Goal: Use online tool/utility: Utilize a website feature to perform a specific function

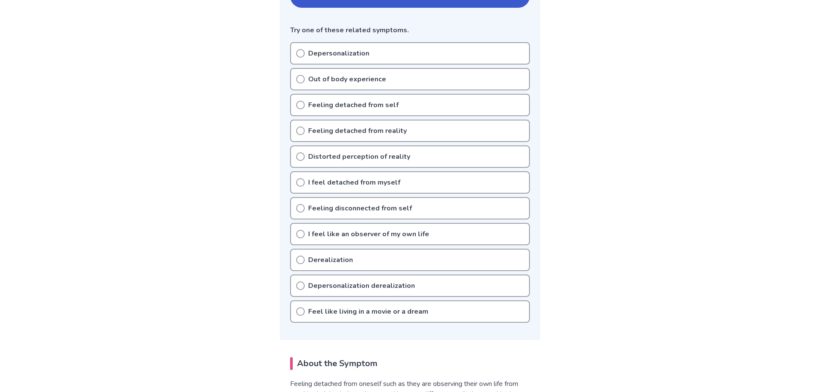
scroll to position [43, 0]
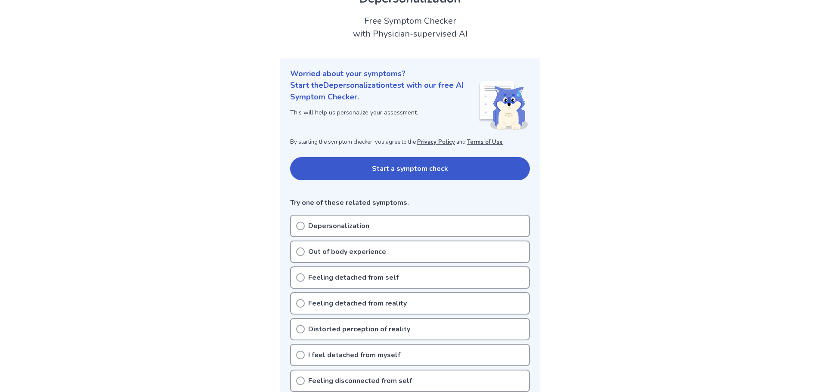
click at [452, 172] on button "Start a symptom check" at bounding box center [410, 168] width 240 height 23
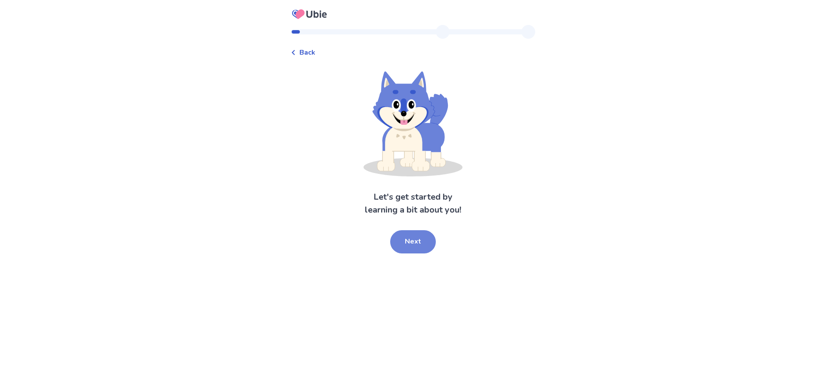
click at [422, 236] on button "Next" at bounding box center [413, 241] width 46 height 23
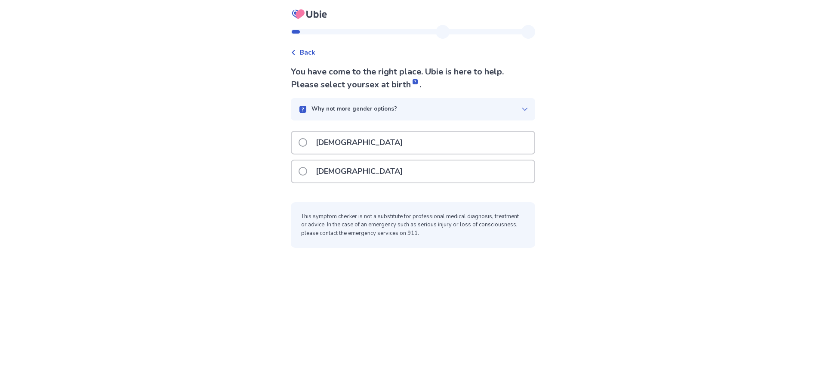
click at [307, 168] on span at bounding box center [303, 171] width 9 height 9
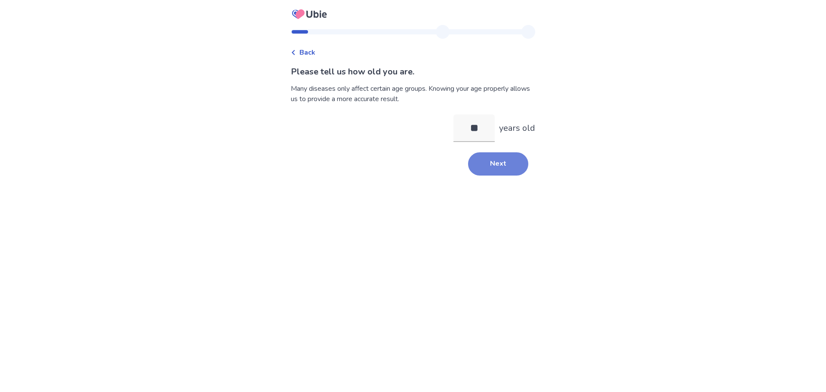
type input "**"
click at [490, 167] on button "Next" at bounding box center [498, 163] width 60 height 23
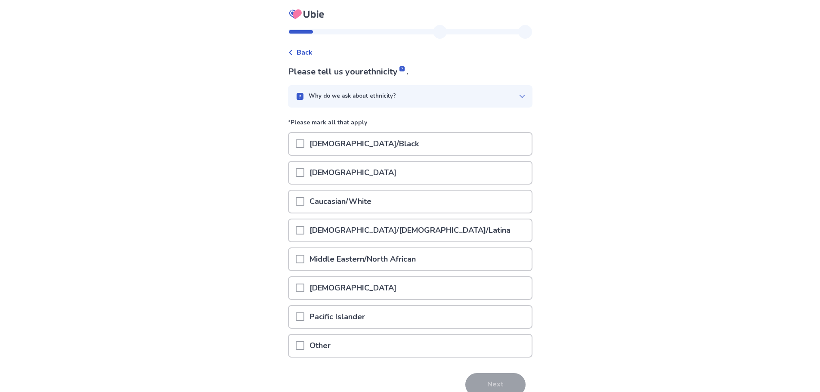
click at [302, 201] on span at bounding box center [300, 201] width 9 height 9
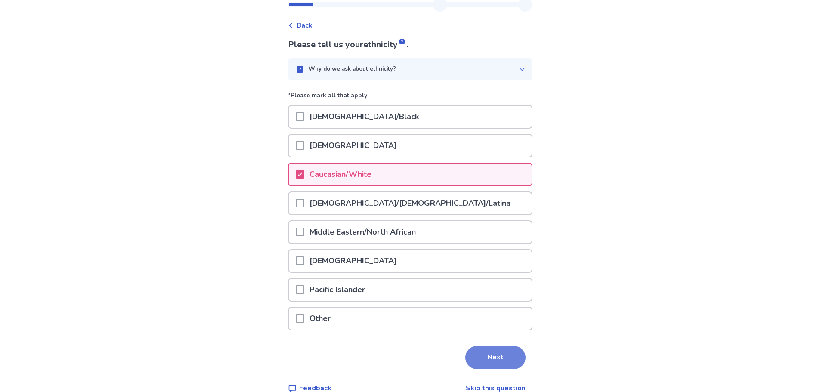
scroll to position [42, 0]
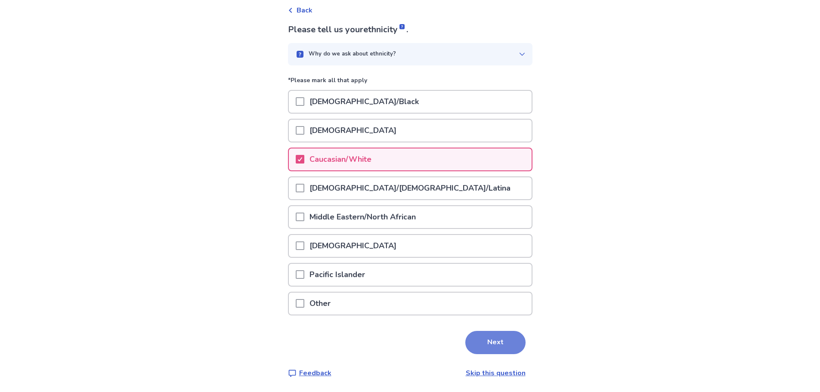
click at [503, 347] on button "Next" at bounding box center [495, 342] width 60 height 23
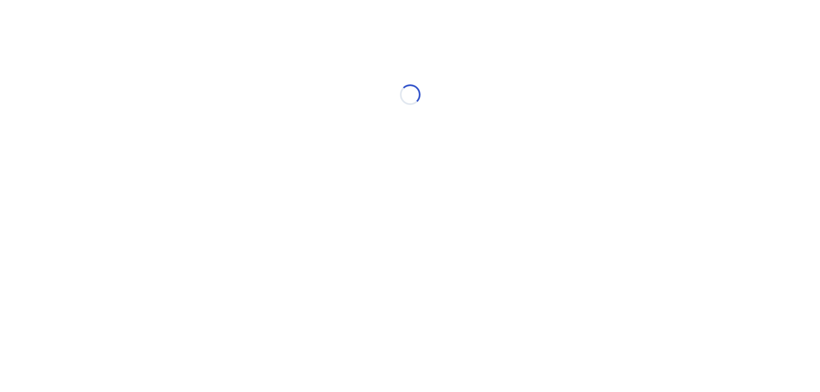
scroll to position [0, 0]
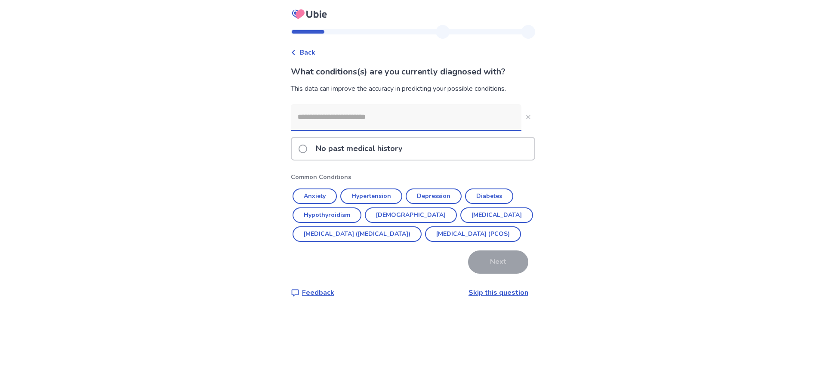
click at [334, 149] on p "No past medical history" at bounding box center [359, 149] width 97 height 22
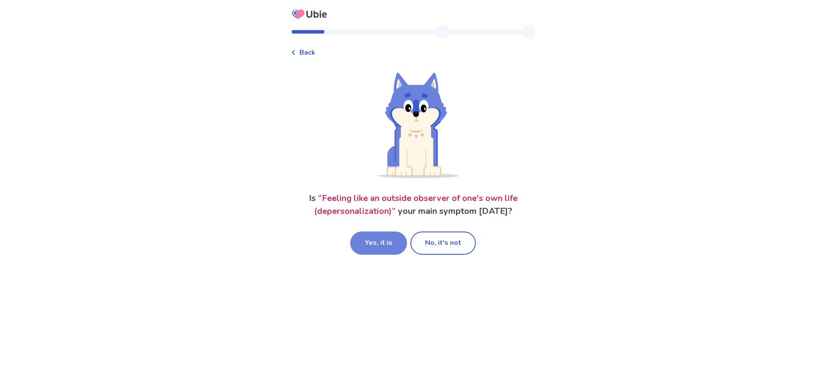
click at [371, 244] on button "Yes, it is" at bounding box center [378, 243] width 57 height 23
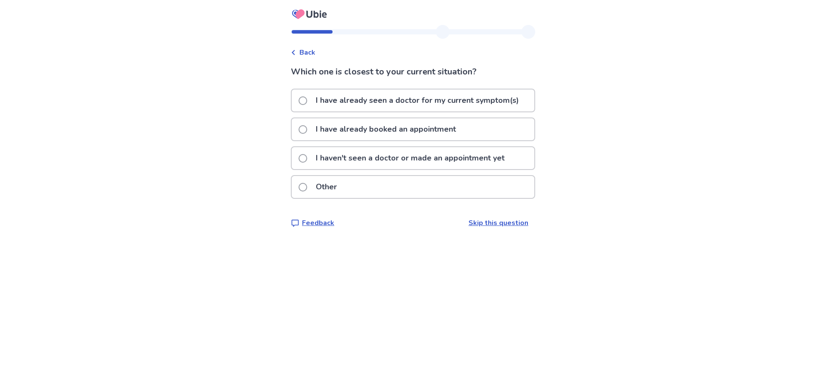
click at [330, 163] on p "I haven't seen a doctor or made an appointment yet" at bounding box center [410, 158] width 199 height 22
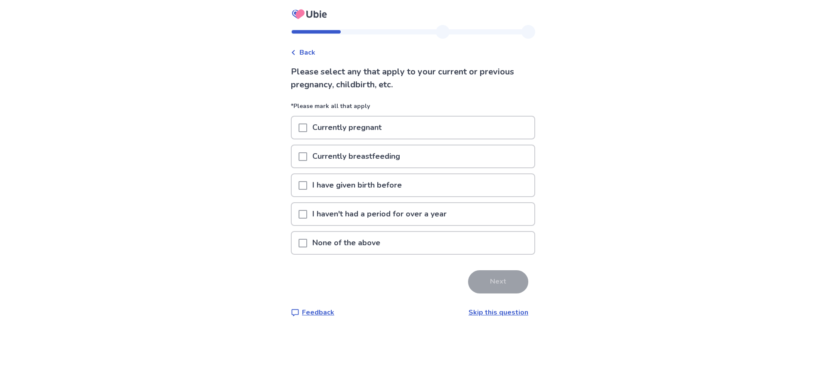
click at [348, 246] on p "None of the above" at bounding box center [346, 243] width 78 height 22
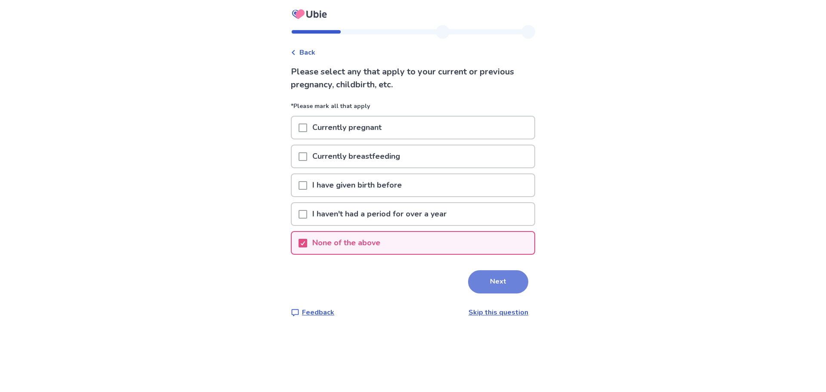
click at [510, 284] on button "Next" at bounding box center [498, 281] width 60 height 23
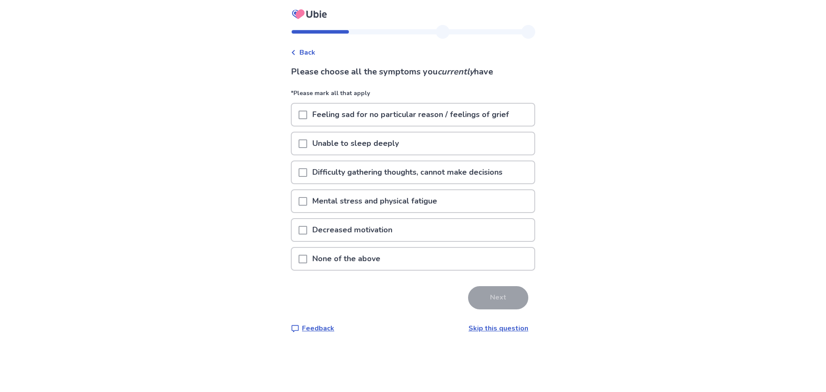
click at [307, 232] on span at bounding box center [303, 230] width 9 height 9
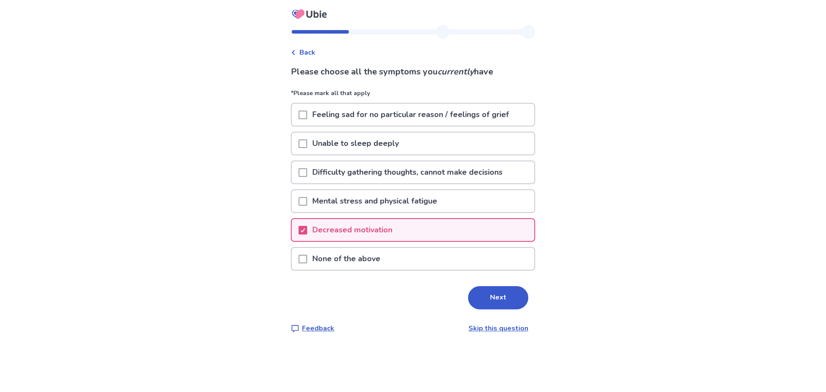
click at [307, 172] on span at bounding box center [303, 172] width 9 height 9
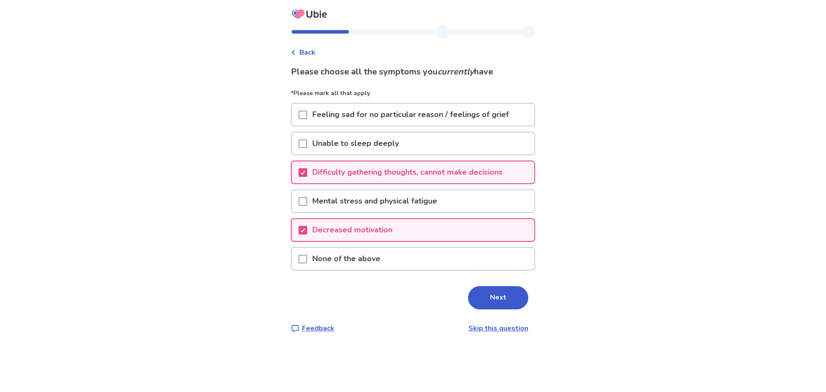
click at [330, 198] on p "Mental stress and physical fatigue" at bounding box center [374, 201] width 135 height 22
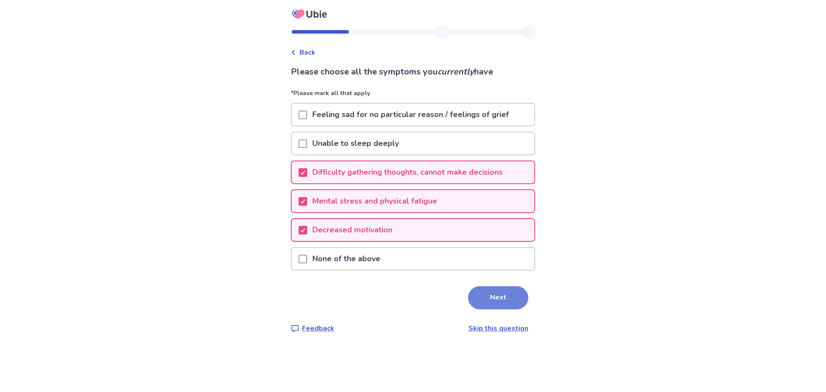
click at [490, 304] on button "Next" at bounding box center [498, 297] width 60 height 23
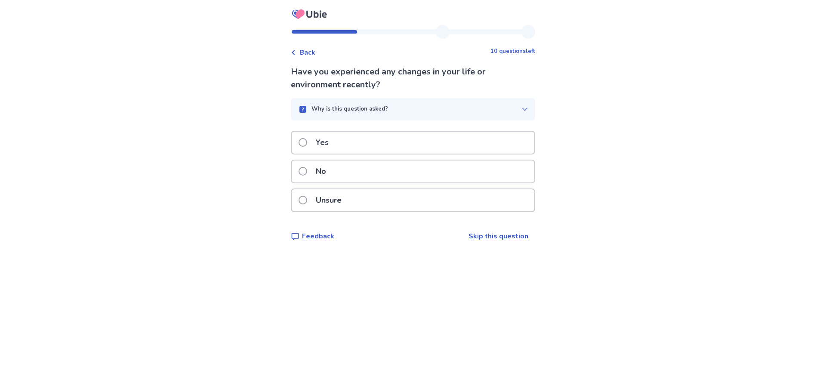
click at [355, 199] on div "Unsure" at bounding box center [413, 200] width 243 height 22
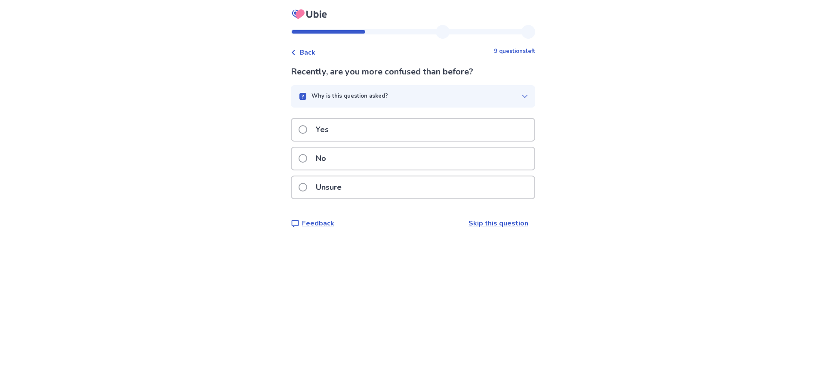
click at [346, 187] on p "Unsure" at bounding box center [329, 187] width 36 height 22
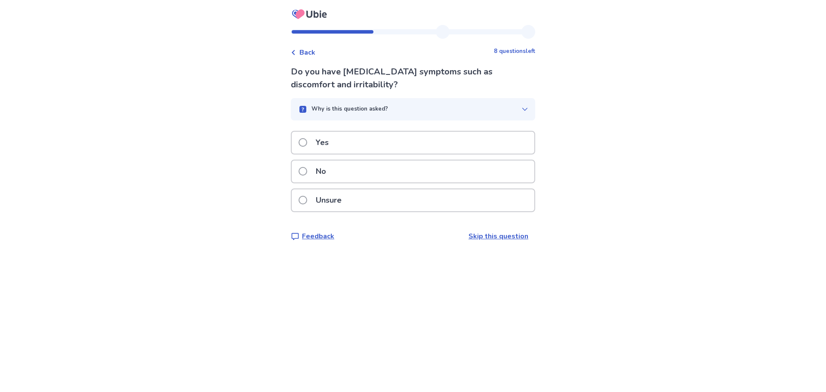
click at [331, 170] on p "No" at bounding box center [321, 172] width 21 height 22
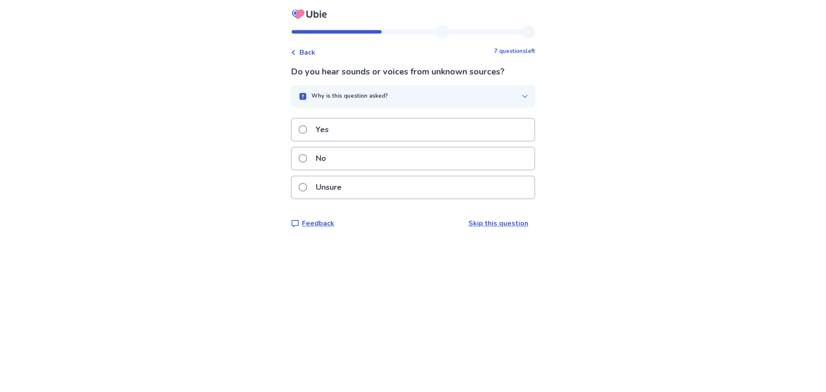
click at [307, 161] on span at bounding box center [303, 158] width 9 height 9
click at [362, 132] on div "Yes" at bounding box center [413, 130] width 243 height 22
click at [319, 161] on p "No" at bounding box center [321, 159] width 21 height 22
click at [313, 159] on label "No" at bounding box center [315, 159] width 33 height 22
click at [313, 160] on label "No" at bounding box center [315, 159] width 33 height 22
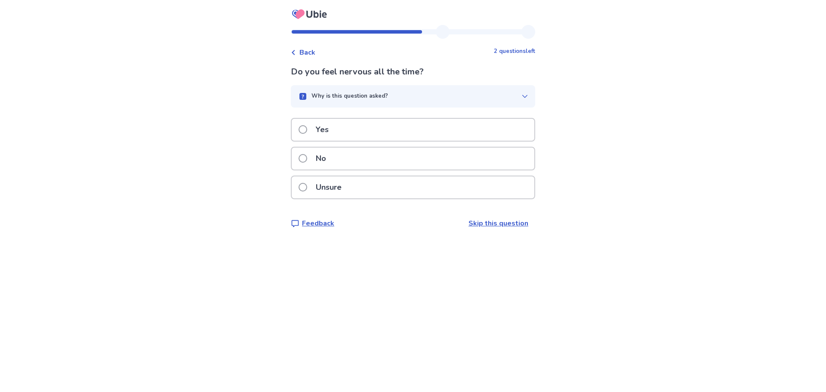
click at [306, 133] on span at bounding box center [303, 129] width 9 height 9
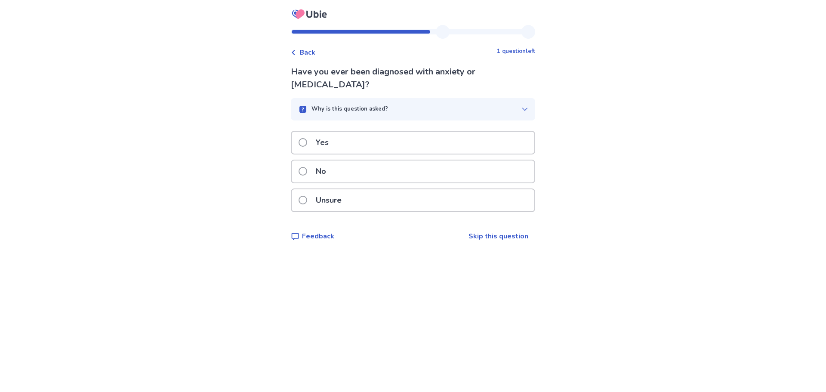
click at [321, 177] on p "No" at bounding box center [321, 172] width 21 height 22
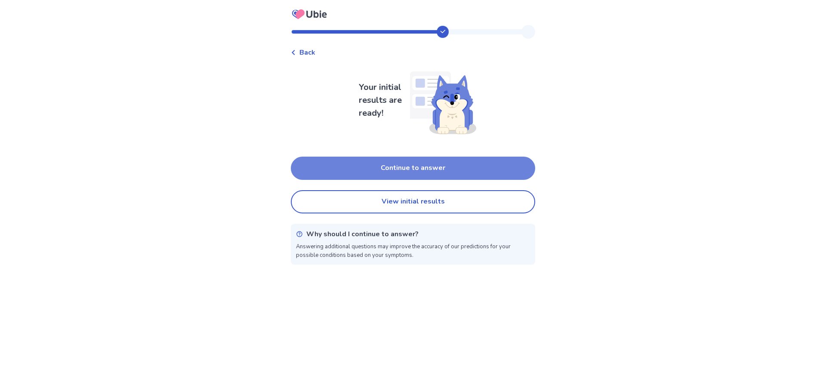
click at [353, 174] on button "Continue to answer" at bounding box center [413, 168] width 244 height 23
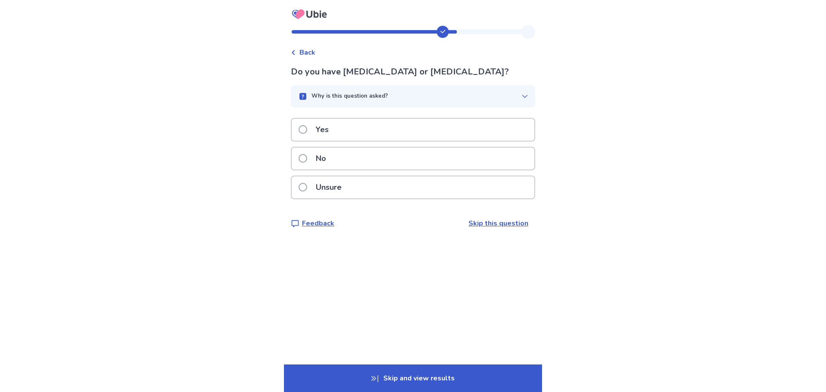
click at [305, 154] on label "No" at bounding box center [315, 159] width 33 height 22
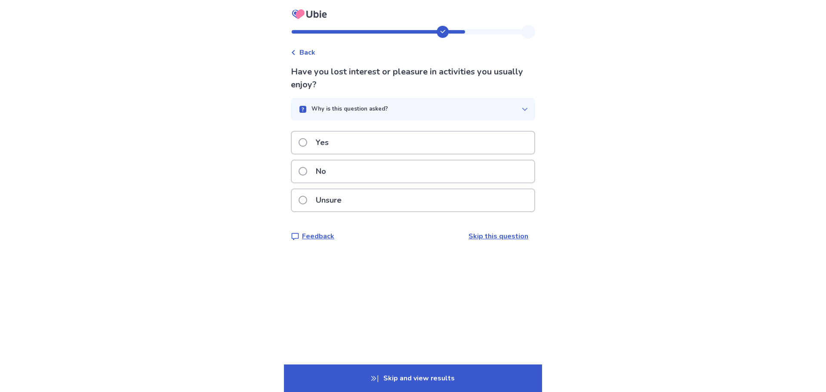
click at [324, 147] on p "Yes" at bounding box center [322, 143] width 23 height 22
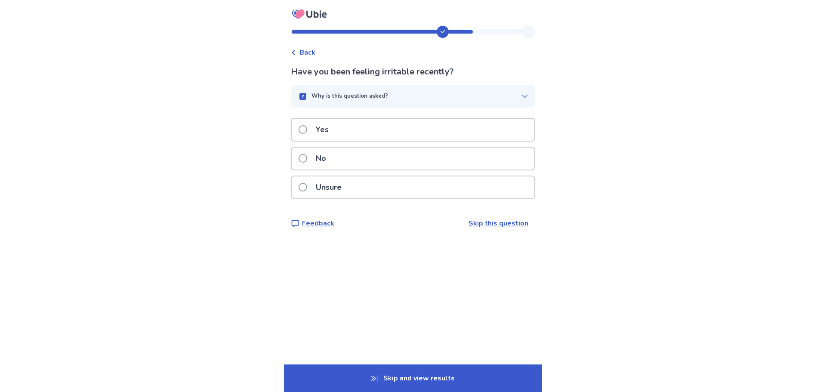
click at [337, 190] on p "Unsure" at bounding box center [329, 187] width 36 height 22
click at [370, 131] on div "Yes" at bounding box center [413, 130] width 243 height 22
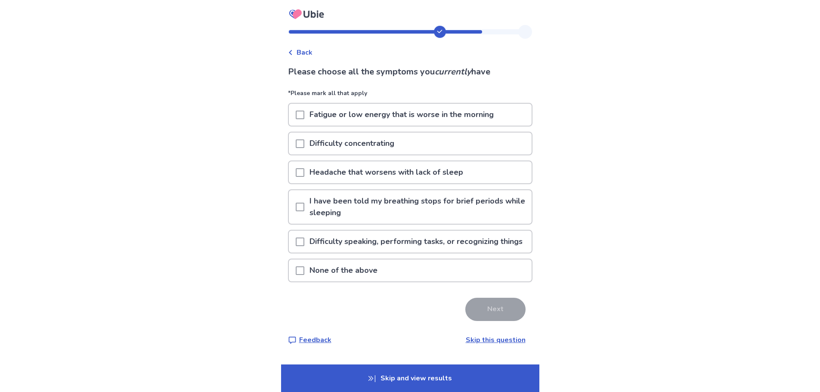
click at [304, 146] on span at bounding box center [300, 143] width 9 height 9
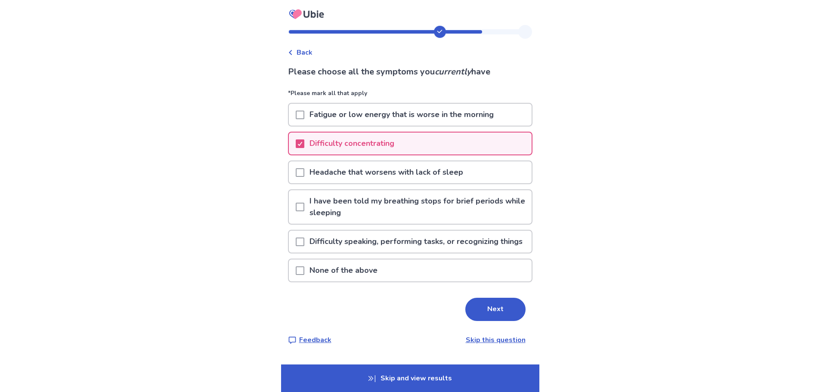
click at [326, 116] on p "Fatigue or low energy that is worse in the morning" at bounding box center [401, 115] width 195 height 22
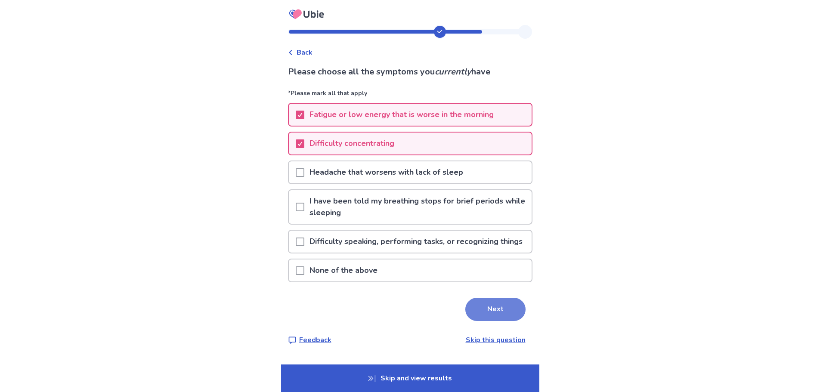
click at [491, 321] on button "Next" at bounding box center [495, 309] width 60 height 23
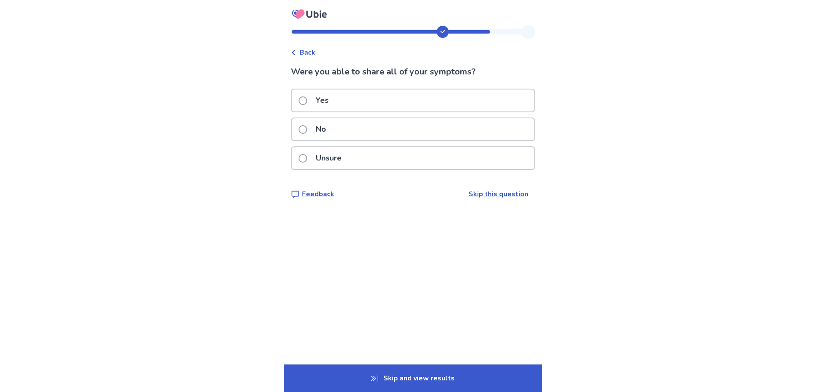
click at [334, 98] on p "Yes" at bounding box center [322, 101] width 23 height 22
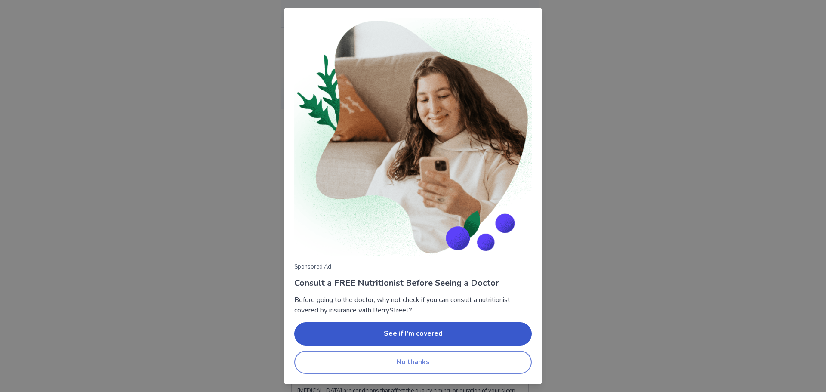
click at [391, 367] on button "No thanks" at bounding box center [413, 362] width 238 height 23
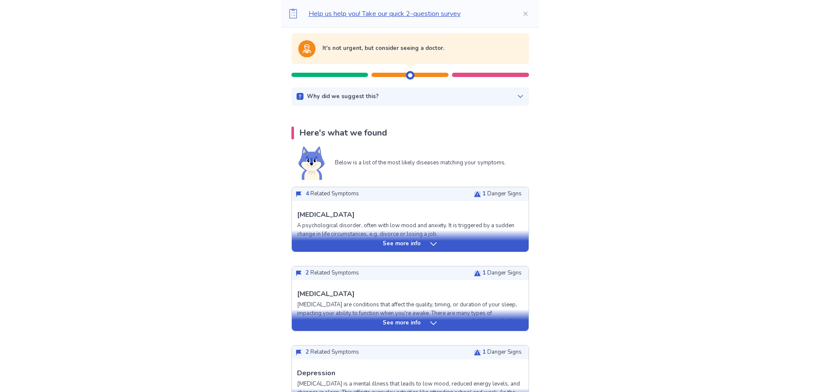
scroll to position [43, 0]
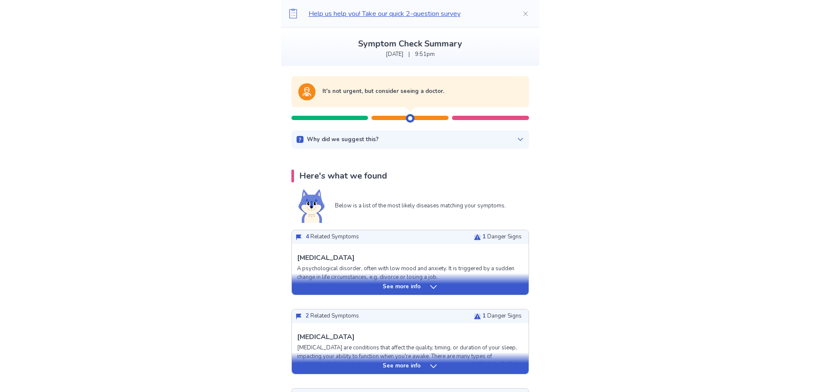
click at [434, 287] on icon at bounding box center [433, 287] width 9 height 9
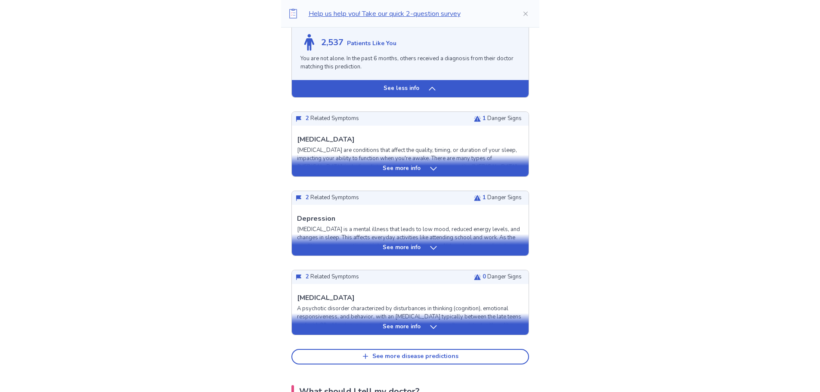
scroll to position [861, 0]
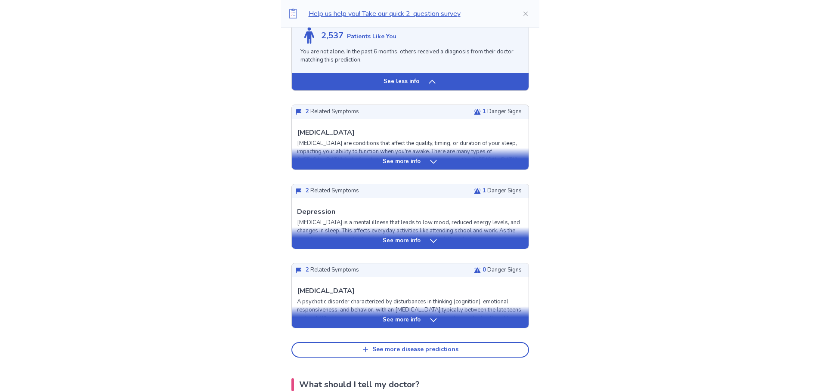
click at [367, 245] on div "See more info" at bounding box center [410, 241] width 237 height 9
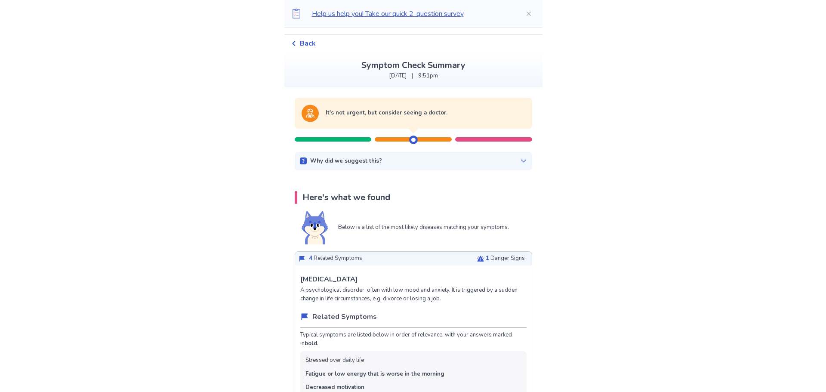
scroll to position [0, 0]
